Goal: Contribute content

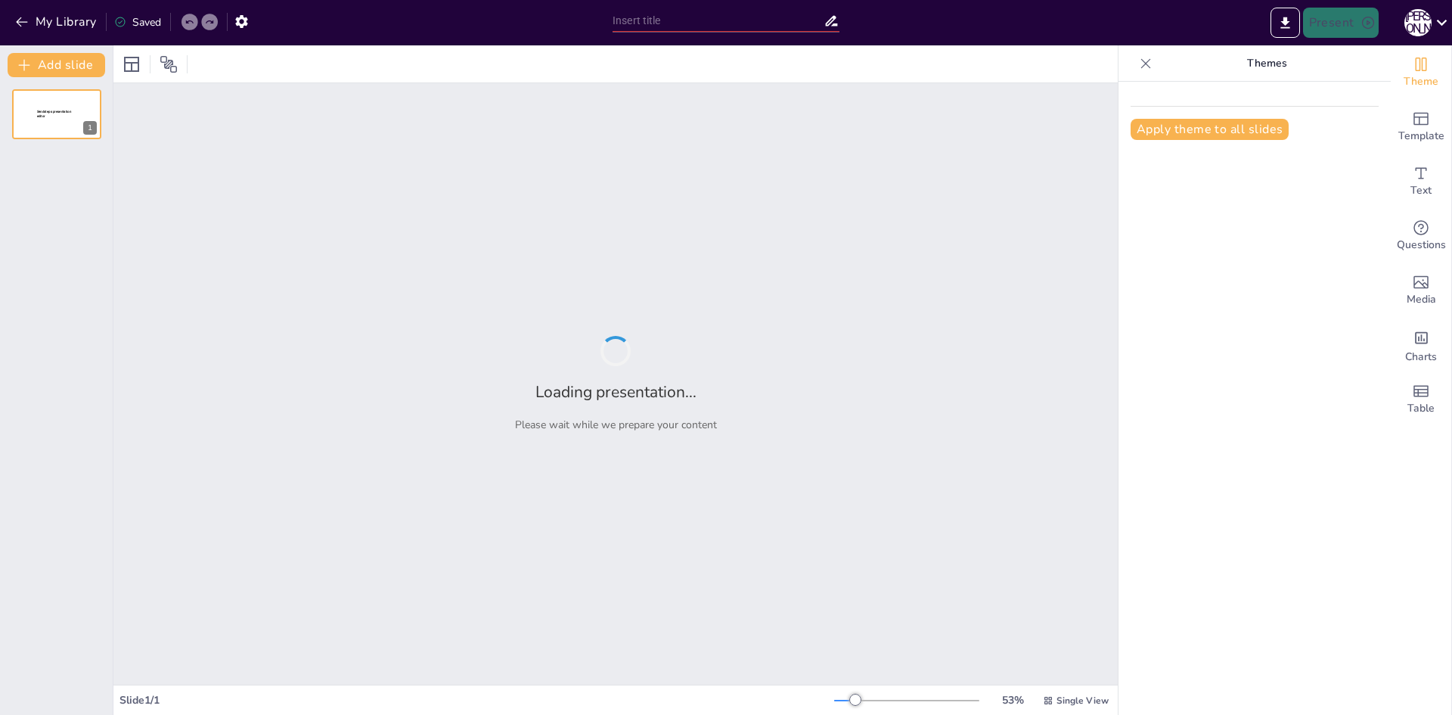
type input "Літні історії: Враження, друзі та незабутні моменти"
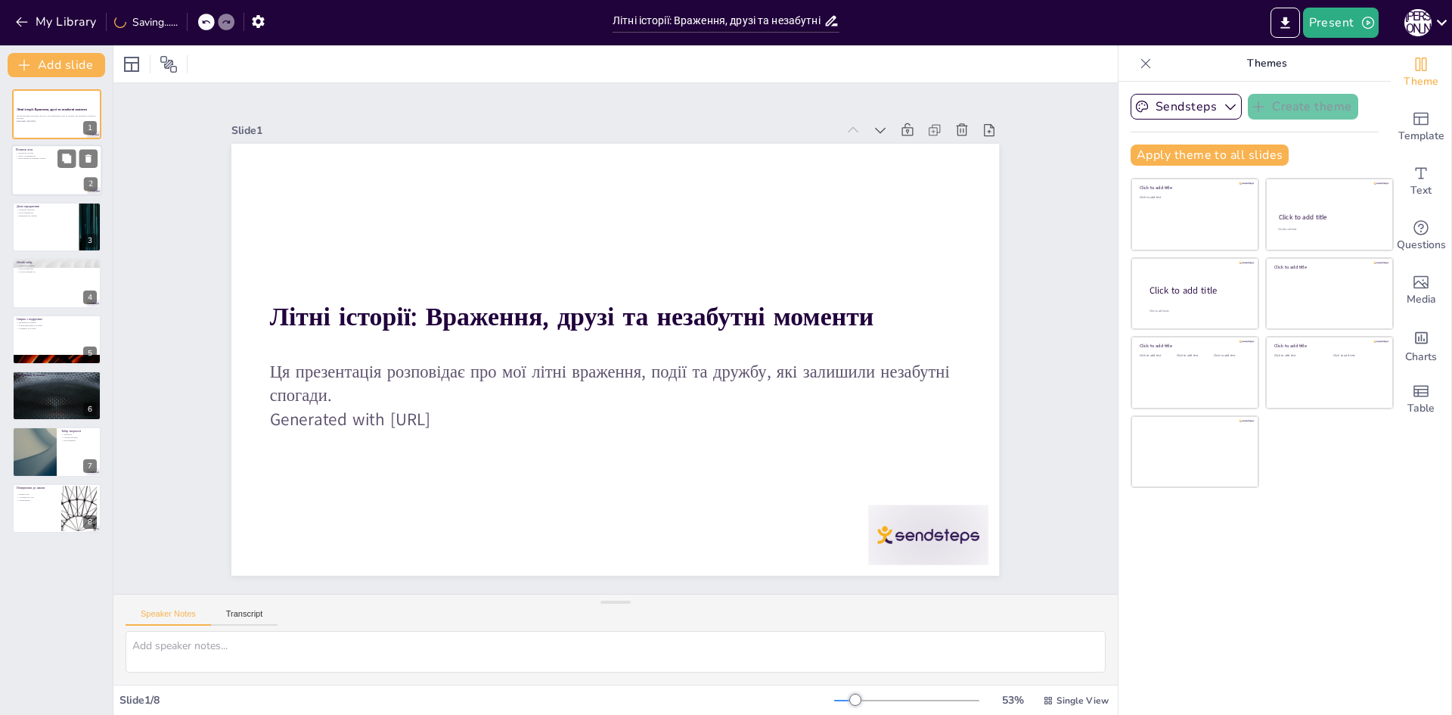
click at [23, 156] on p "Друзі та активності" at bounding box center [57, 155] width 82 height 3
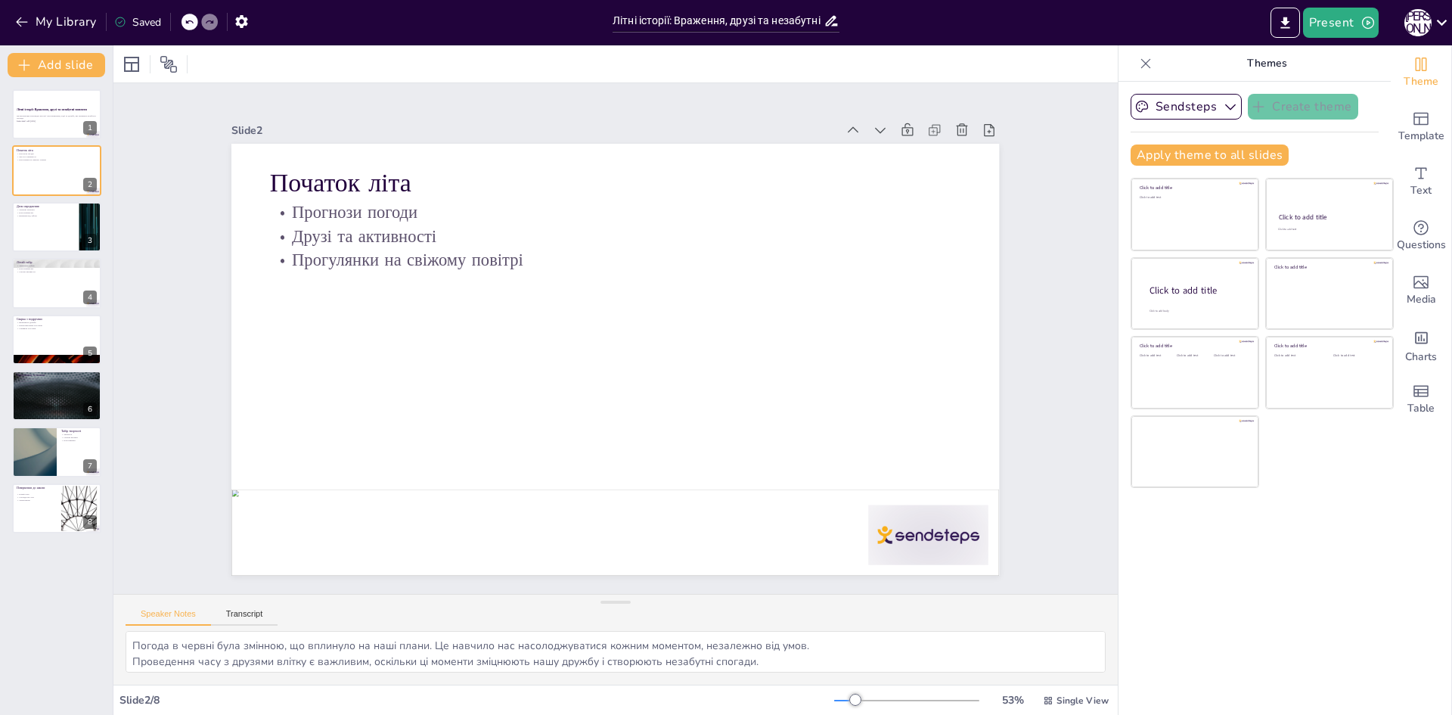
click at [70, 253] on div "Літні історії: Враження, друзі та незабутні моменти Ця презентація розповідає п…" at bounding box center [56, 311] width 113 height 444
click at [65, 242] on div at bounding box center [56, 226] width 91 height 51
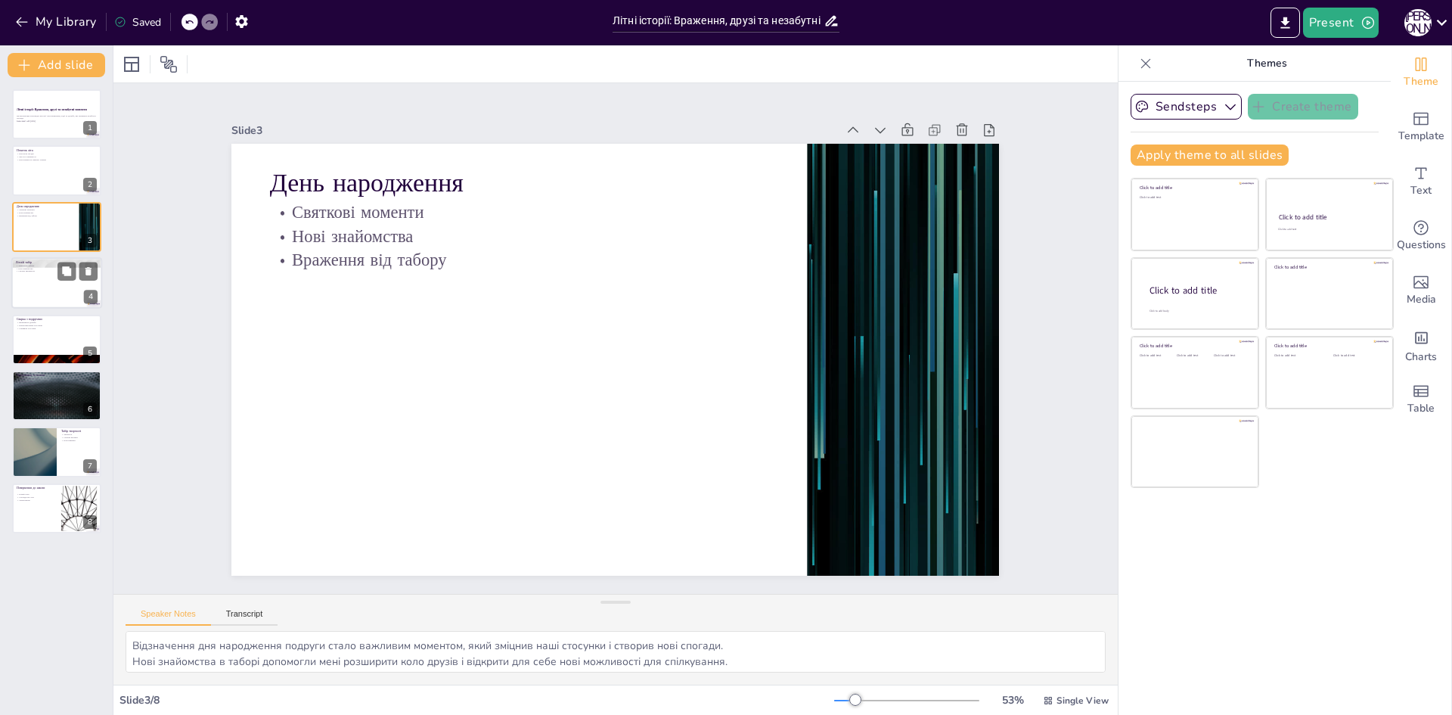
click at [47, 299] on div at bounding box center [56, 282] width 91 height 51
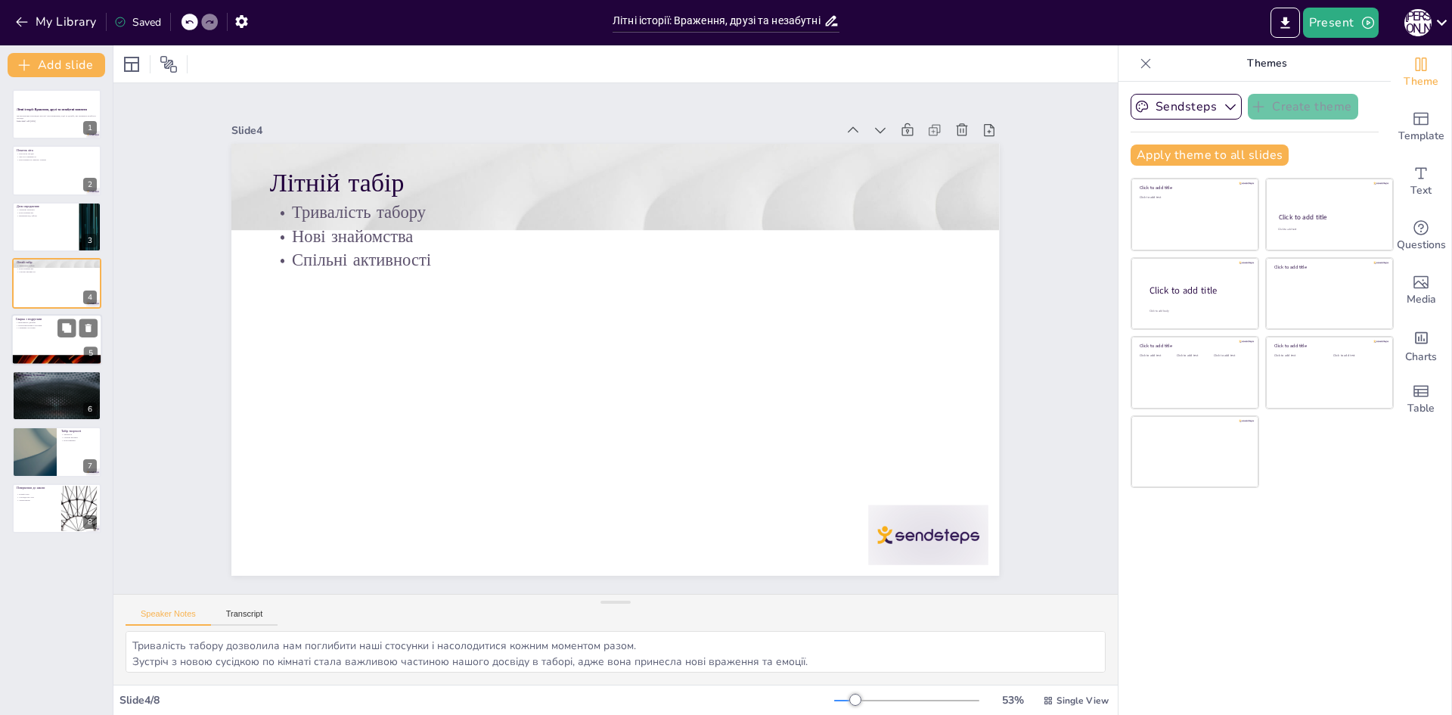
click at [45, 323] on p "Переосмислення стосунків" at bounding box center [57, 324] width 82 height 3
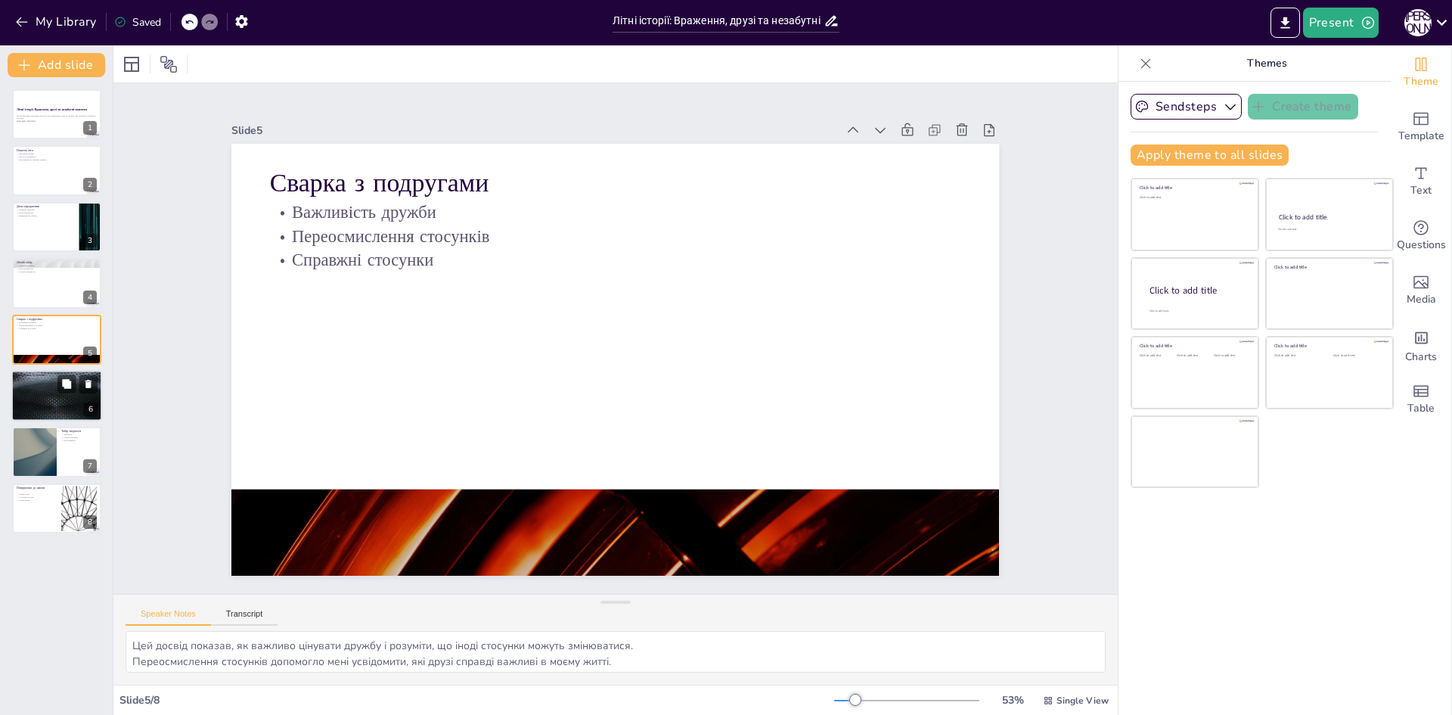
click at [67, 401] on div at bounding box center [56, 395] width 91 height 51
type textarea "Активний відпочинок допоміг нам залишатися в формі і насолоджуватися літом, а т…"
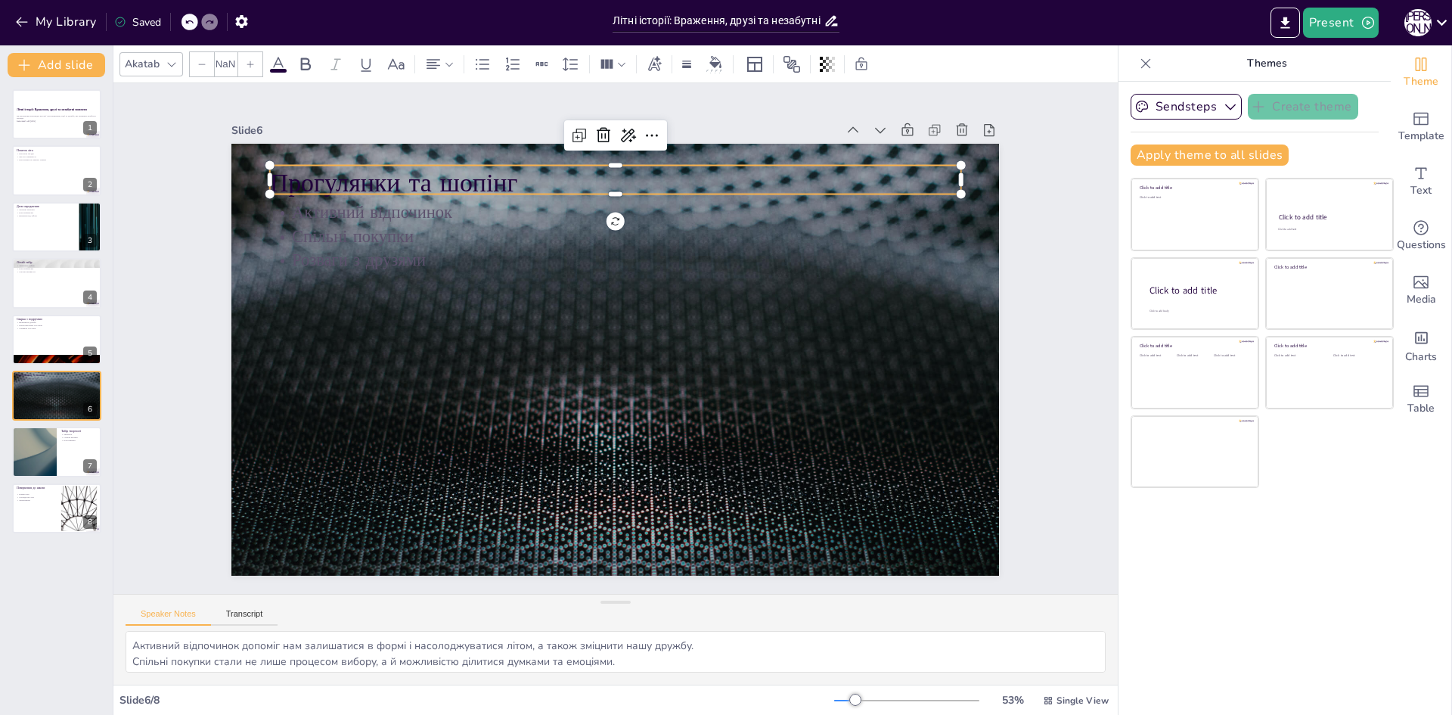
type input "48"
click at [523, 178] on p "Прогулянки та шопінг" at bounding box center [740, 430] width 435 height 580
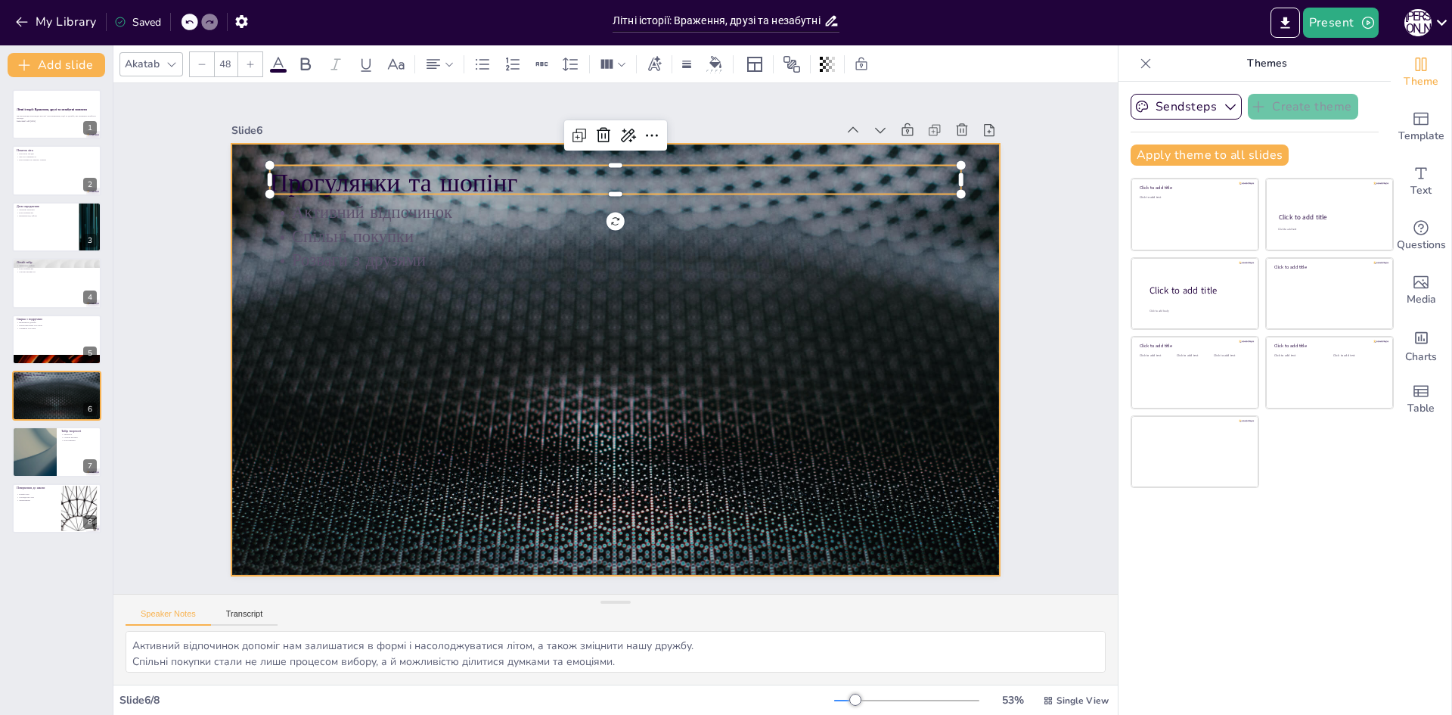
click at [609, 271] on div at bounding box center [598, 326] width 800 height 875
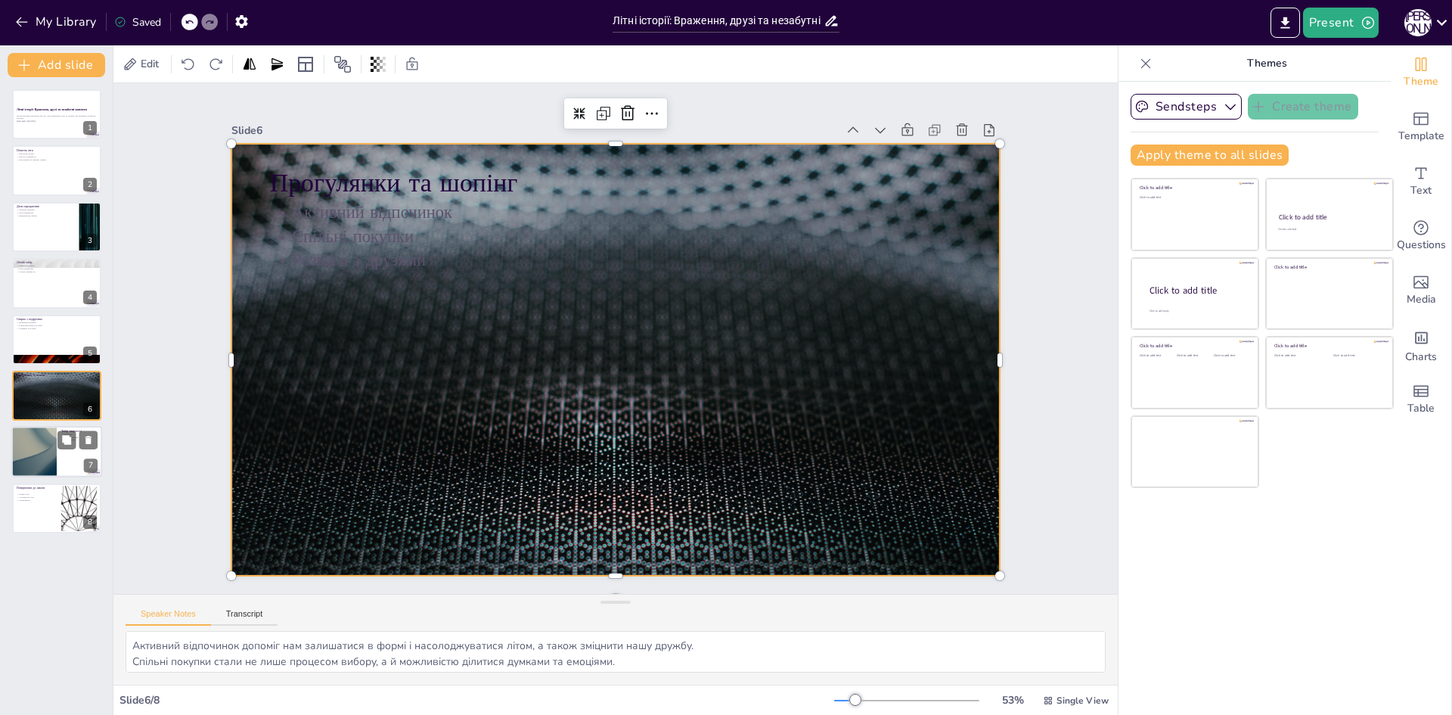
click at [76, 438] on div at bounding box center [77, 440] width 40 height 18
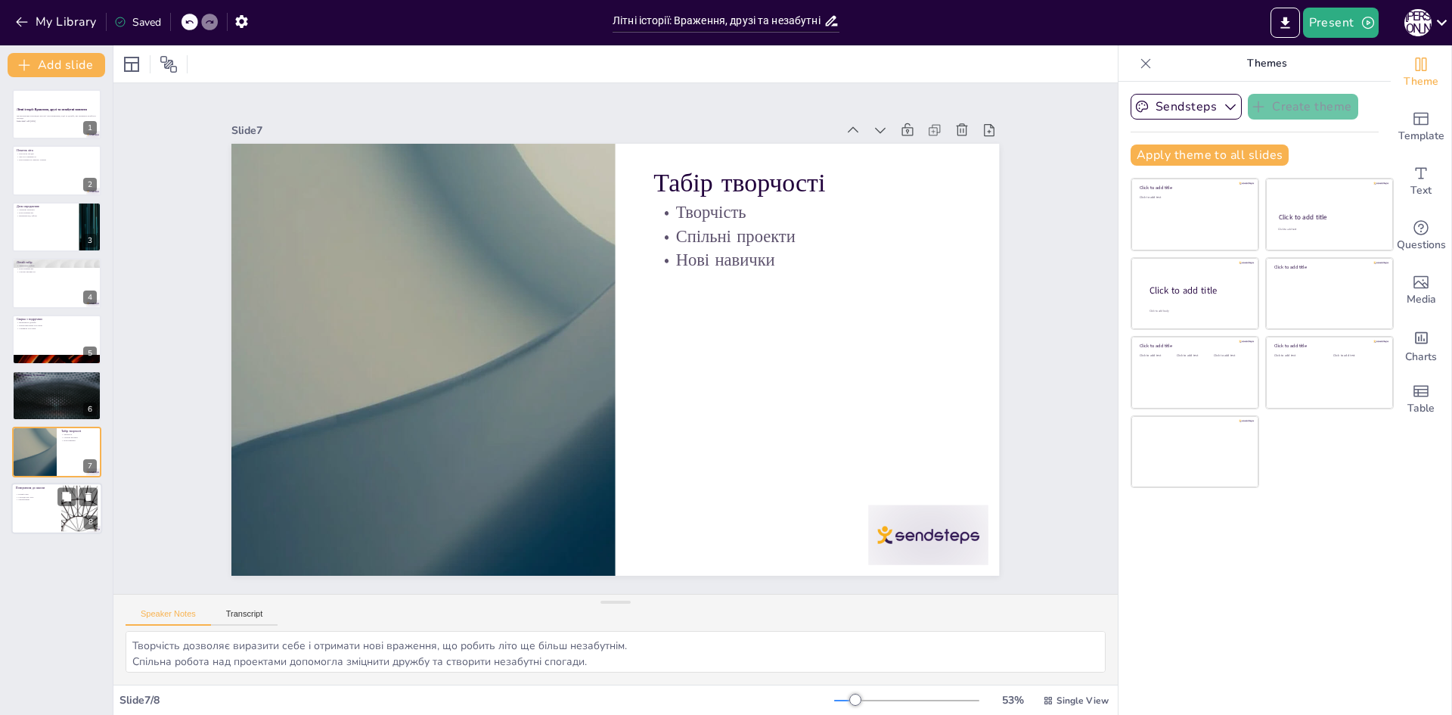
click at [41, 505] on div at bounding box center [56, 507] width 91 height 51
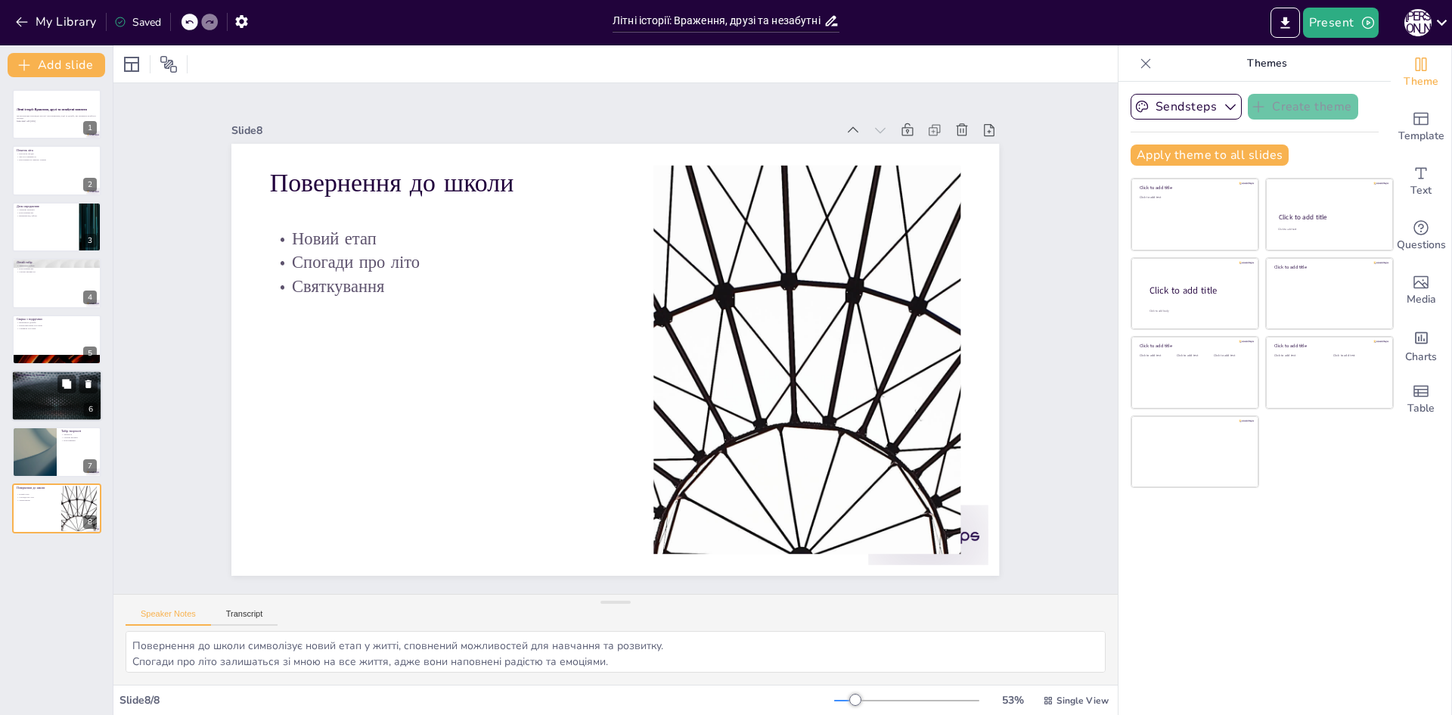
click at [39, 395] on div at bounding box center [56, 395] width 91 height 51
type textarea "Активний відпочинок допоміг нам залишатися в формі і насолоджуватися літом, а т…"
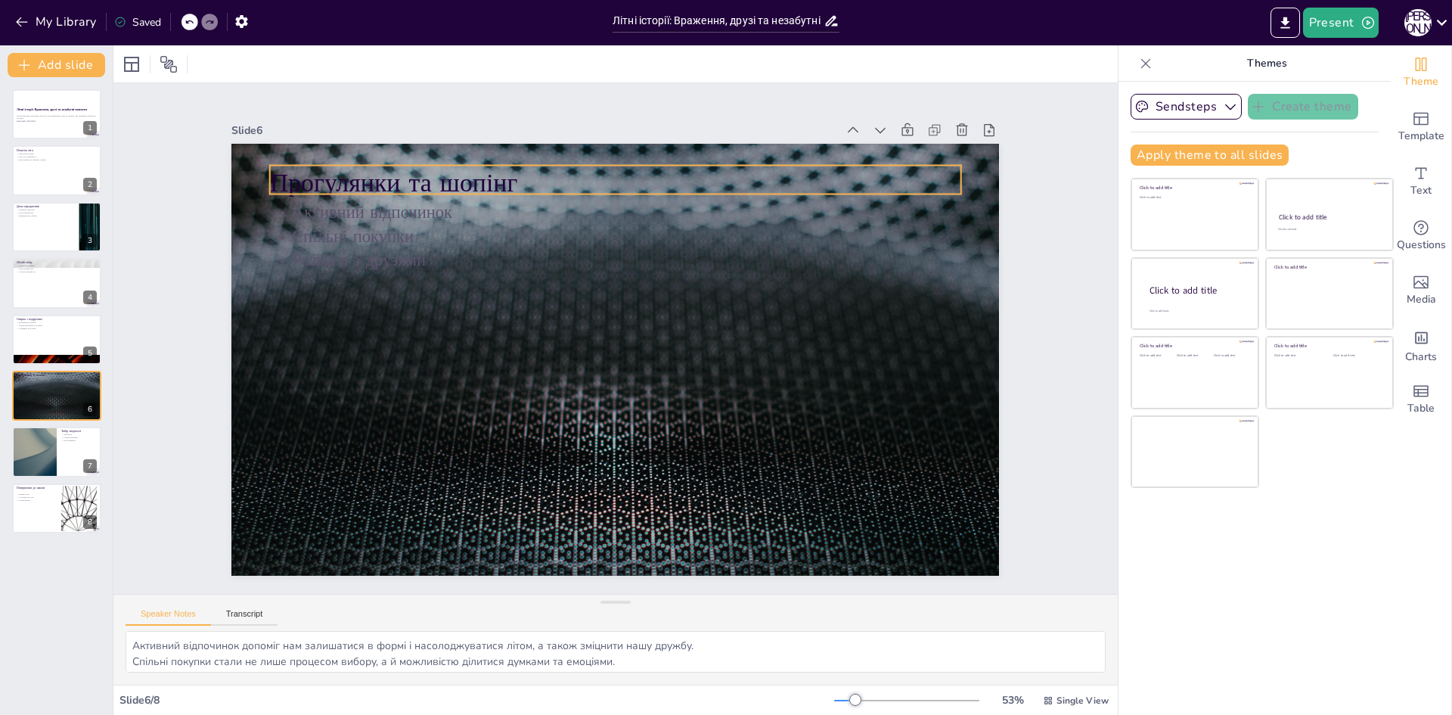
click at [372, 247] on p "Прогулянки та шопінг" at bounding box center [524, 464] width 580 height 435
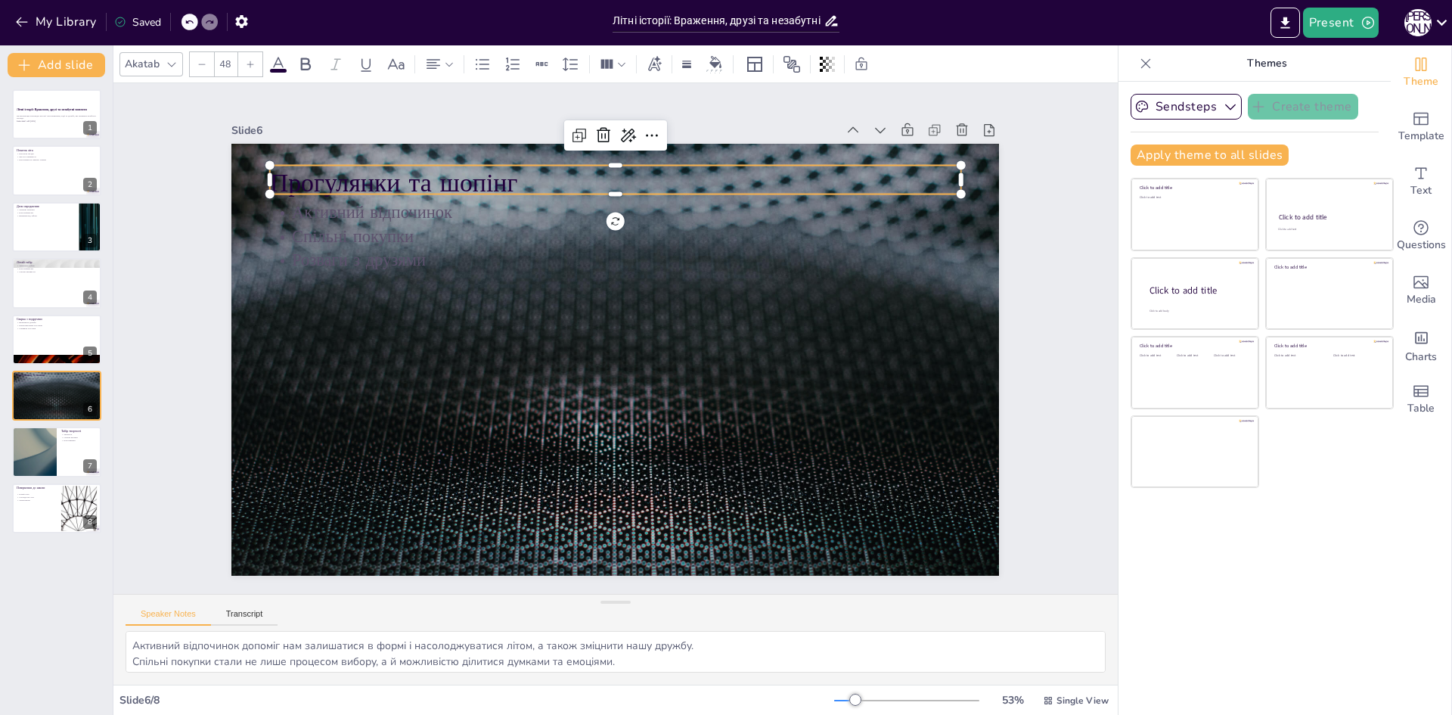
click at [193, 17] on icon at bounding box center [189, 21] width 9 height 9
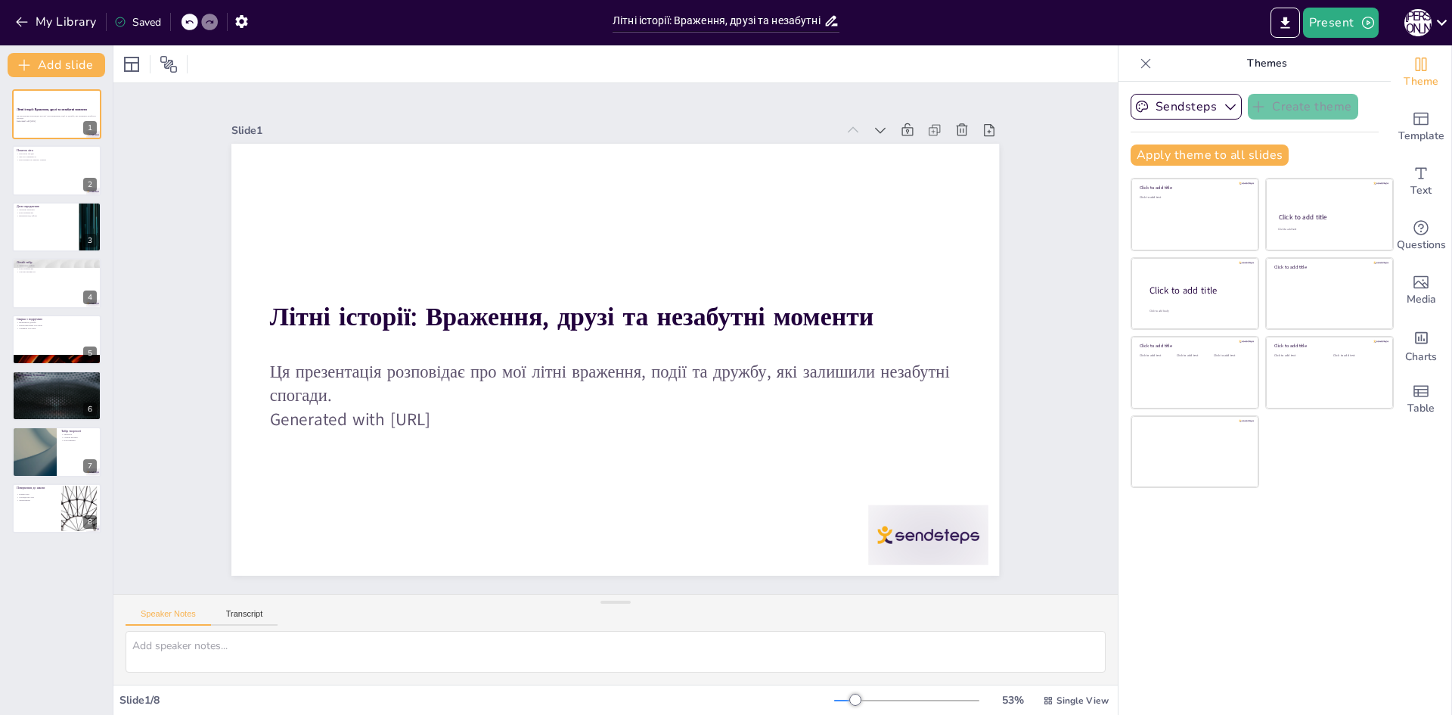
click at [193, 17] on icon at bounding box center [189, 21] width 9 height 9
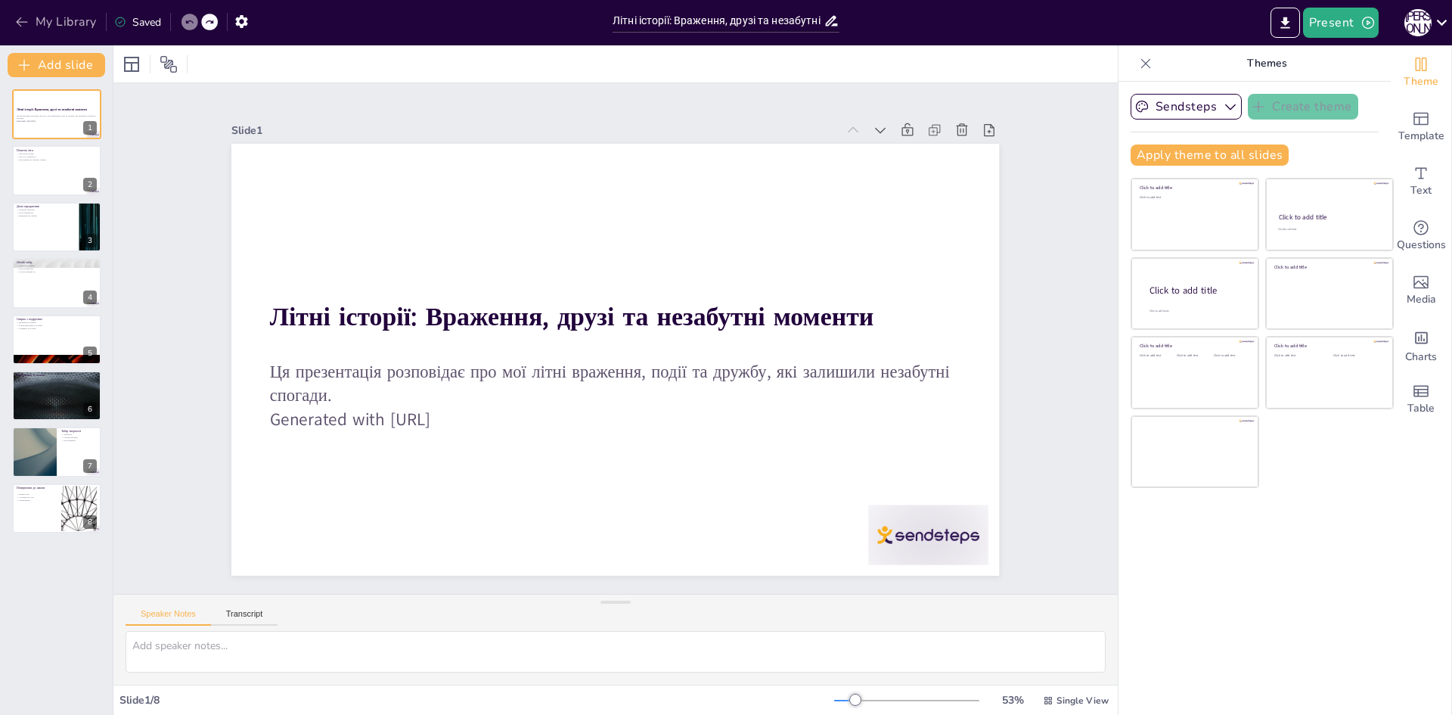
click at [20, 26] on icon "button" at bounding box center [21, 21] width 15 height 15
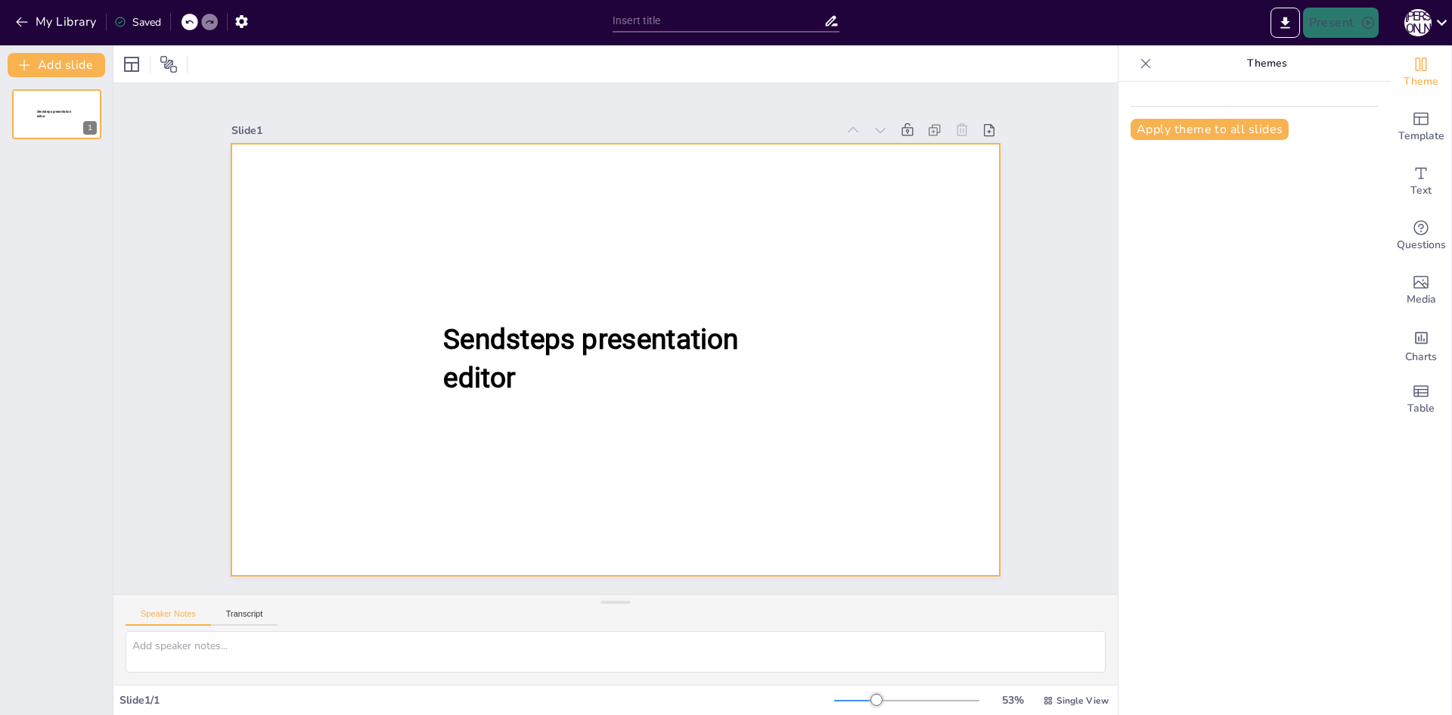
type input "Літні історії: Враження, друзі та незабутні моменти"
